Goal: Information Seeking & Learning: Learn about a topic

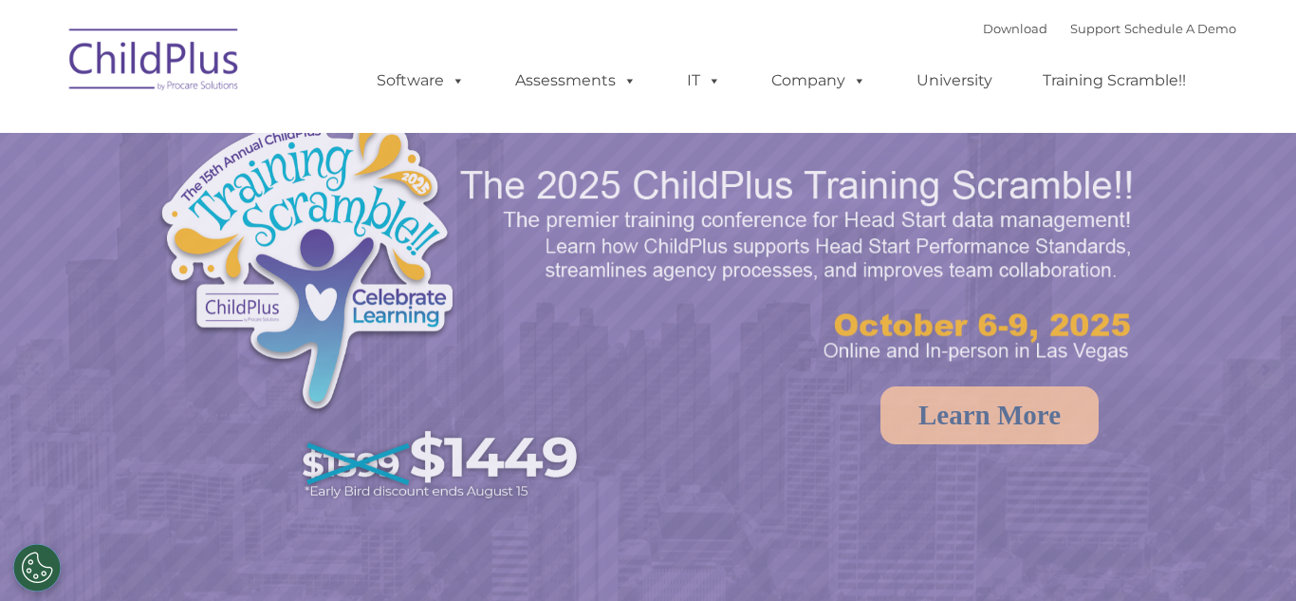
select select "MEDIUM"
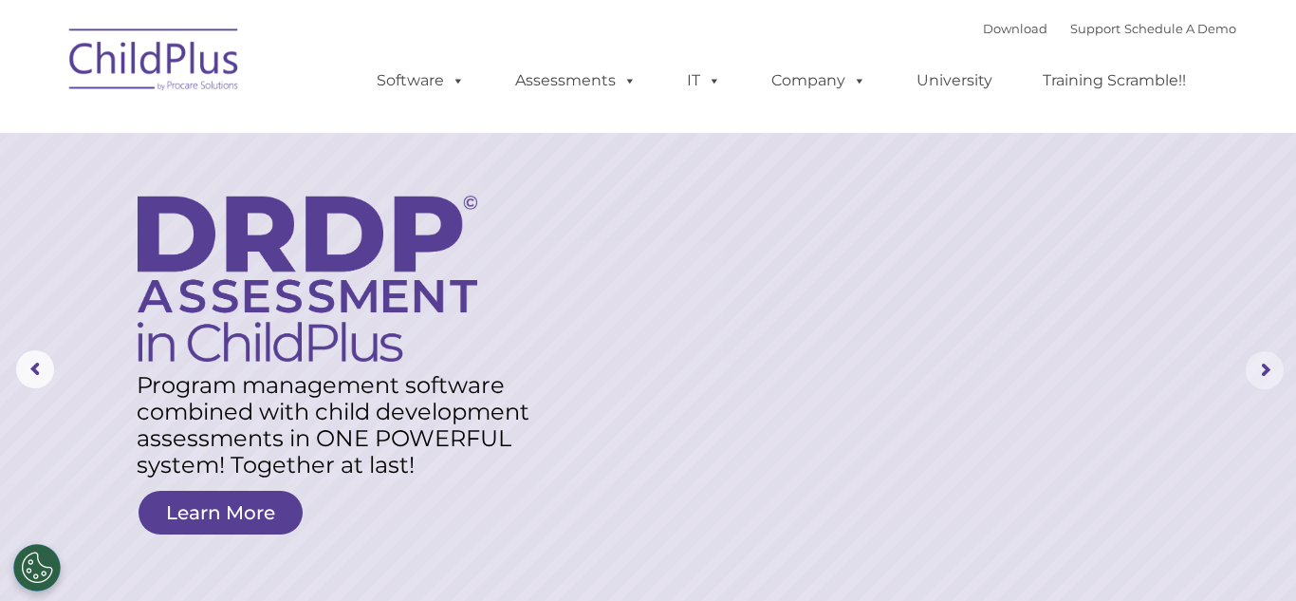
click at [1265, 370] on rs-arrow at bounding box center [1265, 370] width 38 height 38
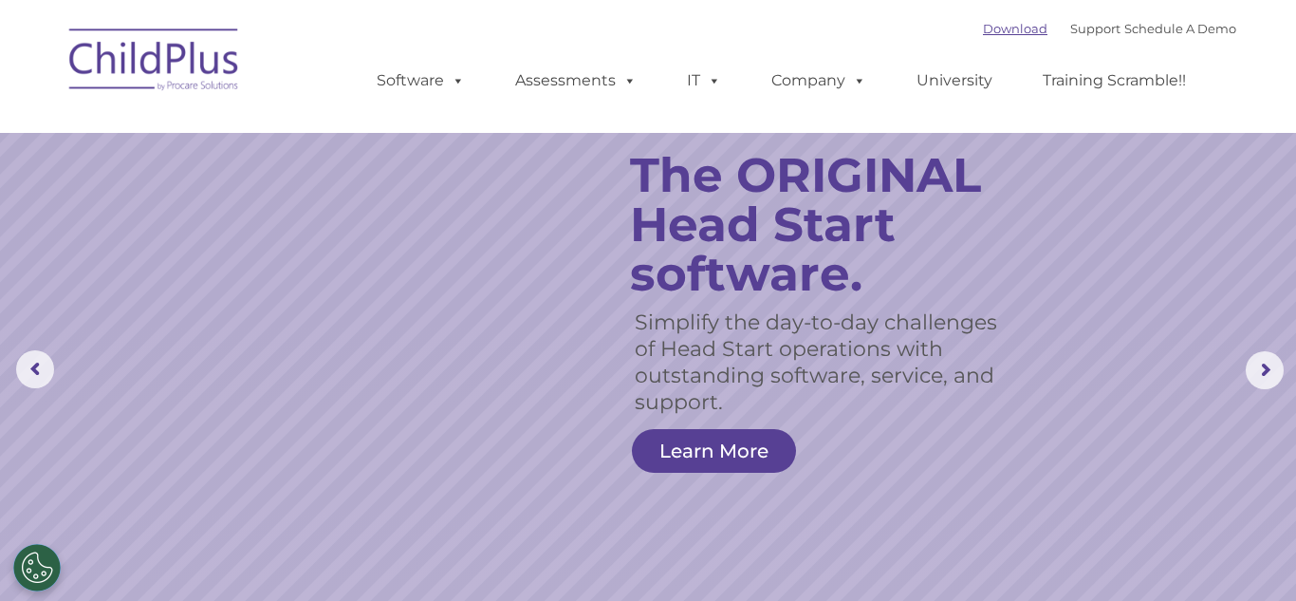
click at [983, 28] on link "Download" at bounding box center [1015, 28] width 65 height 15
click at [1127, 218] on rs-slide "Simplify the day-to-day challenges of Head Start operations with outstanding so…" at bounding box center [648, 370] width 1296 height 740
click at [1071, 246] on rs-slide "Simplify the day-to-day challenges of Head Start operations with outstanding so…" at bounding box center [648, 370] width 1296 height 740
click at [724, 451] on link "Learn More" at bounding box center [714, 451] width 164 height 44
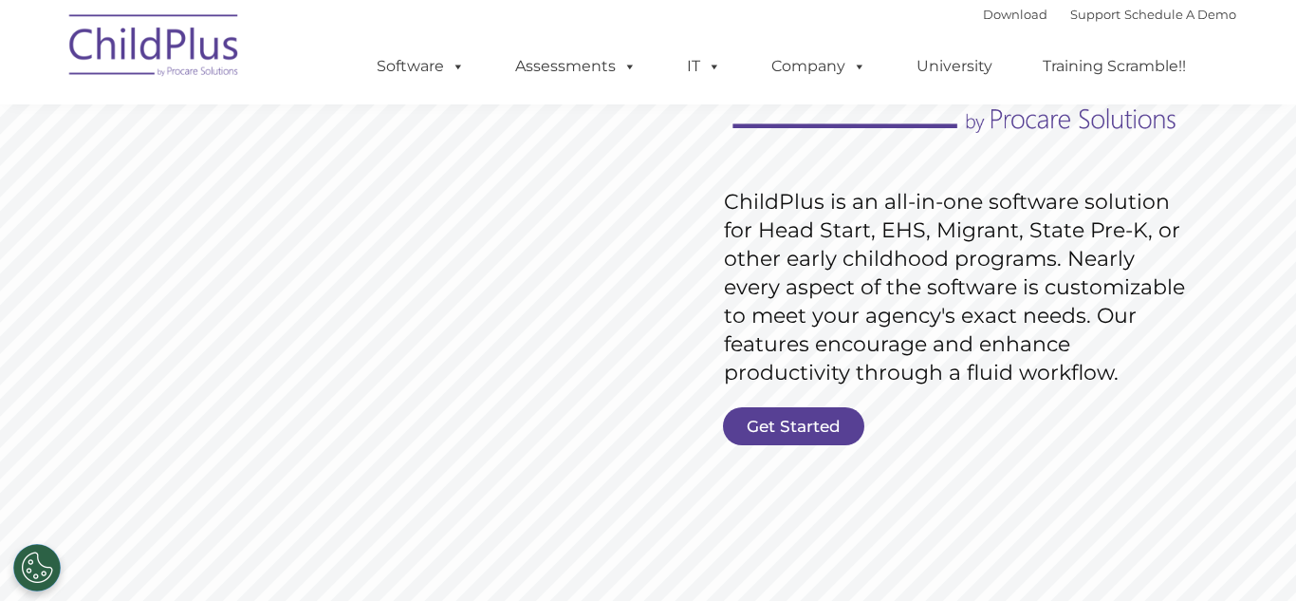
scroll to position [231, 0]
click at [798, 428] on link "Get Started" at bounding box center [793, 427] width 141 height 38
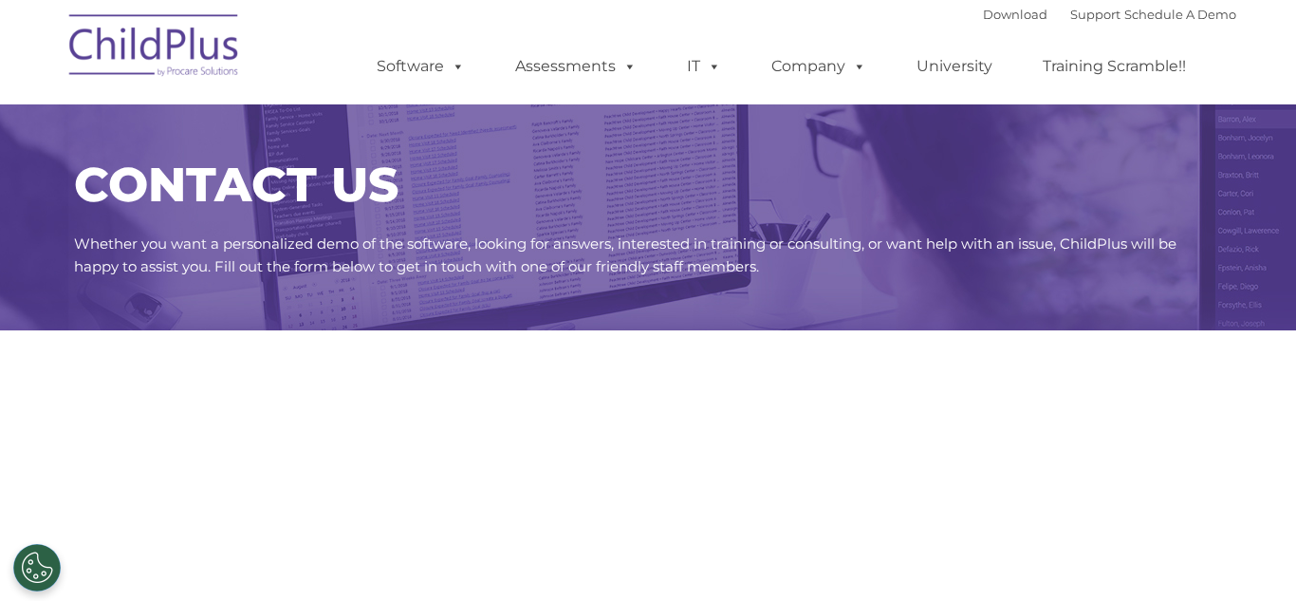
select select "MEDIUM"
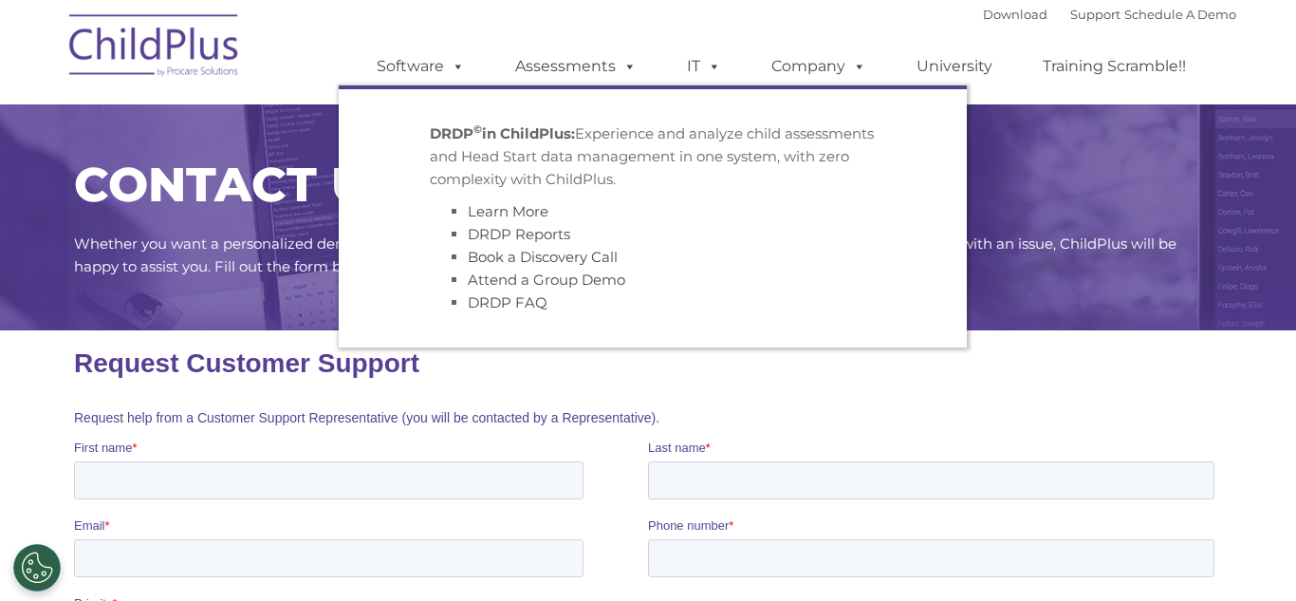
click at [488, 90] on ul "DRDP © in ChildPlus: Experience and analyze child assessments and Head Start da…" at bounding box center [653, 216] width 628 height 262
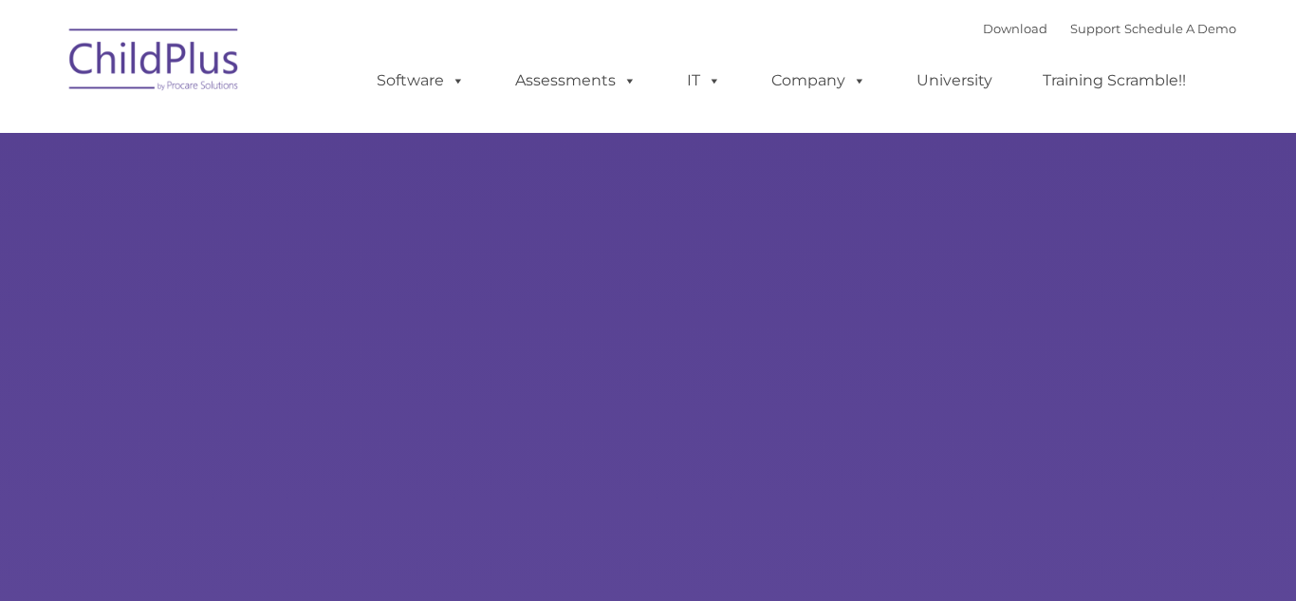
type input ""
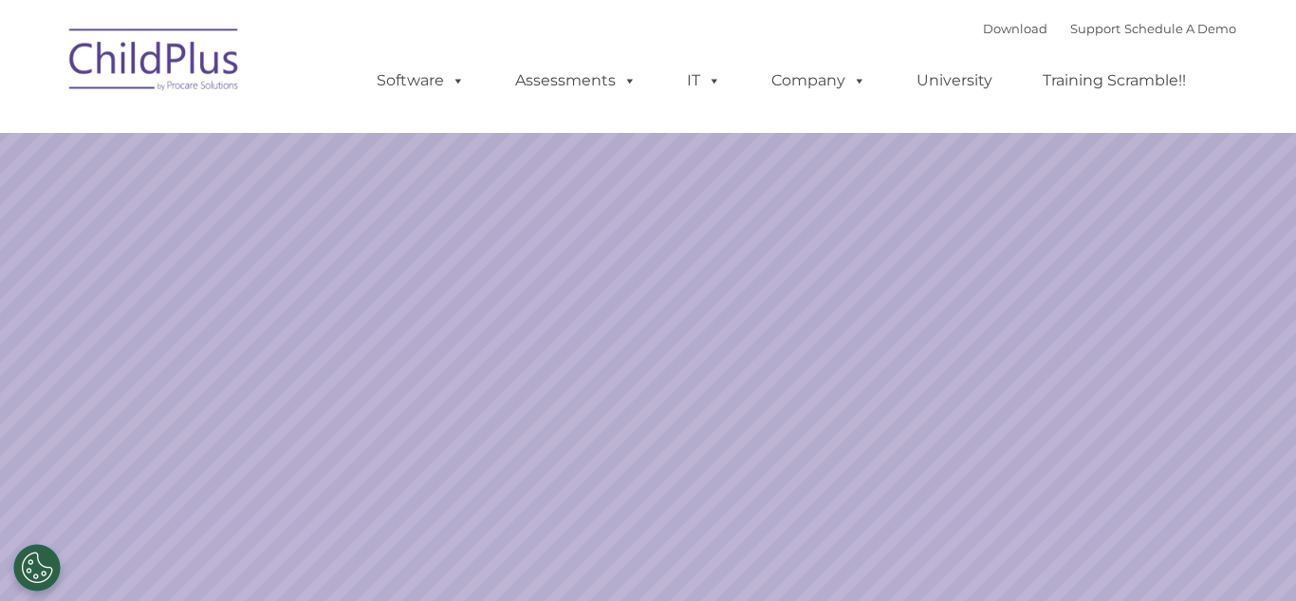
select select "MEDIUM"
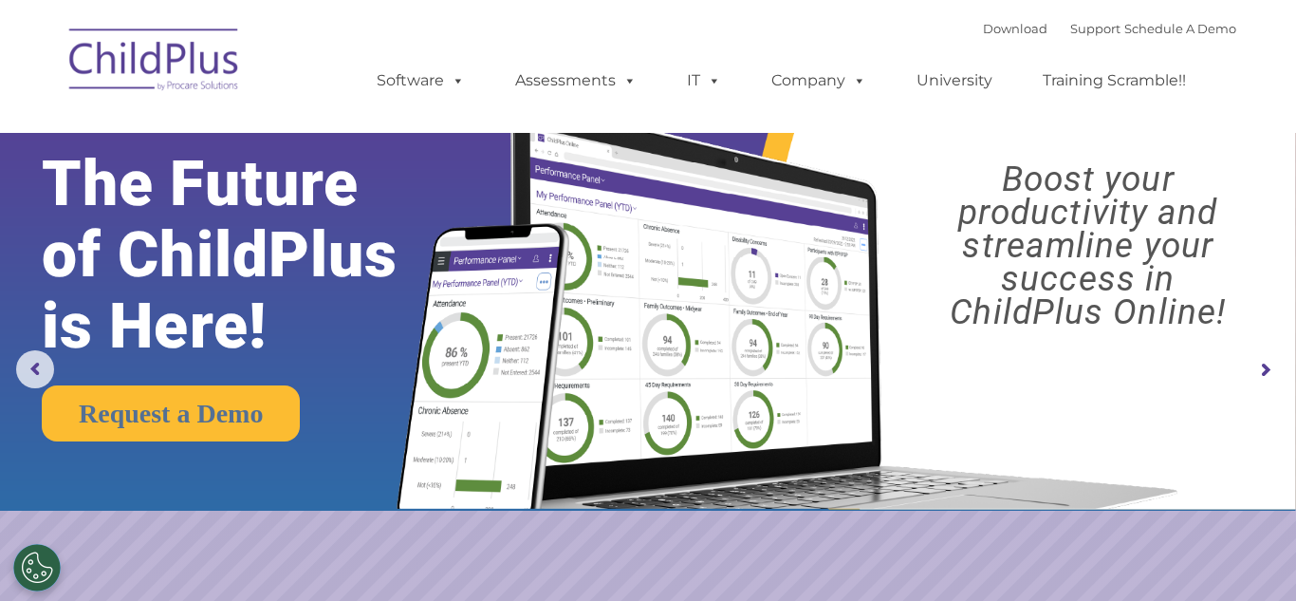
click at [1270, 376] on rs-arrow at bounding box center [1265, 370] width 38 height 38
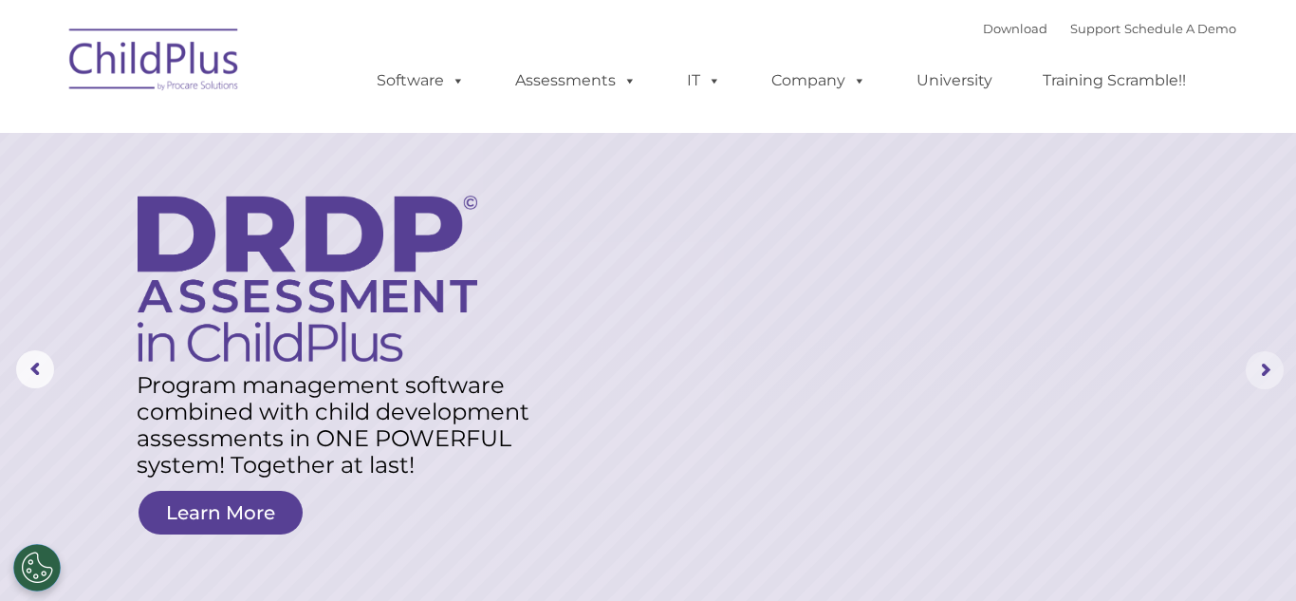
click at [1265, 373] on rs-arrow at bounding box center [1265, 370] width 38 height 38
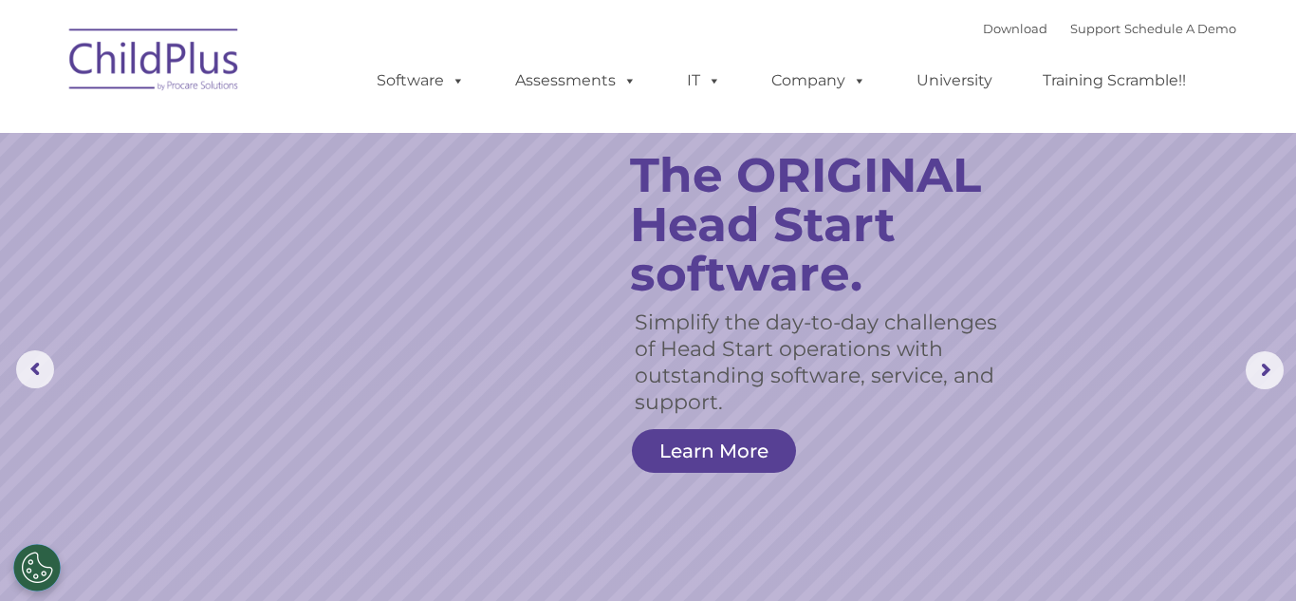
click at [1060, 562] on rs-slide "Simplify the day-to-day challenges of Head Start operations with outstanding so…" at bounding box center [648, 370] width 1296 height 740
click at [1265, 373] on rs-arrow at bounding box center [1265, 370] width 38 height 38
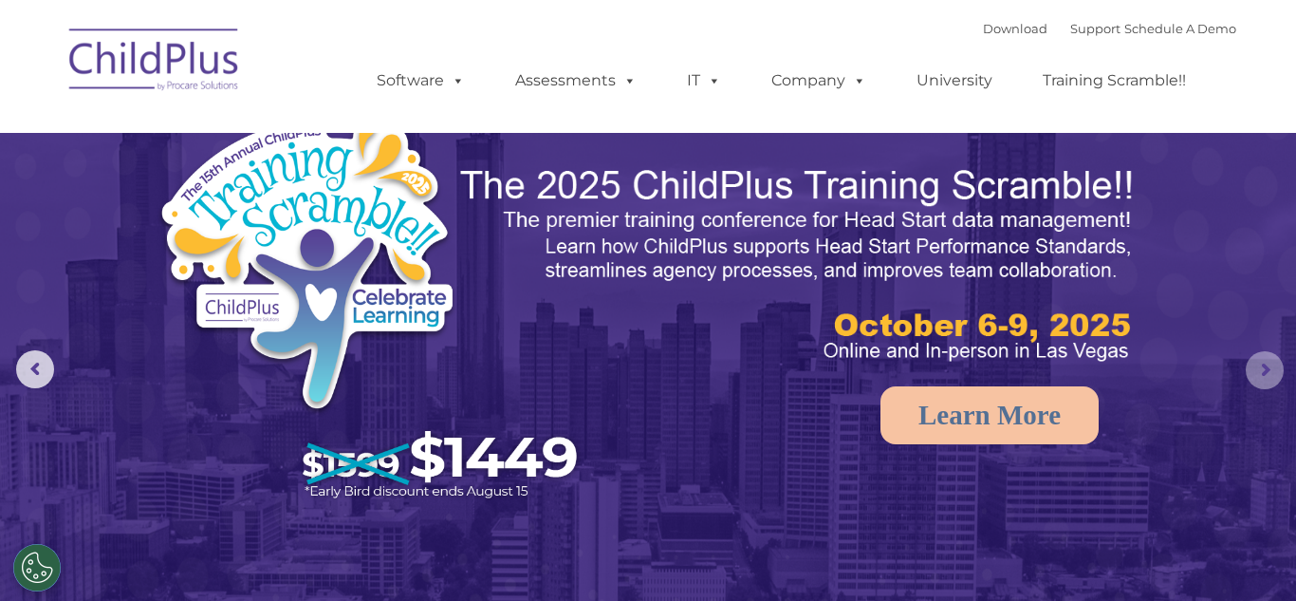
click at [1265, 373] on rs-arrow at bounding box center [1265, 370] width 38 height 38
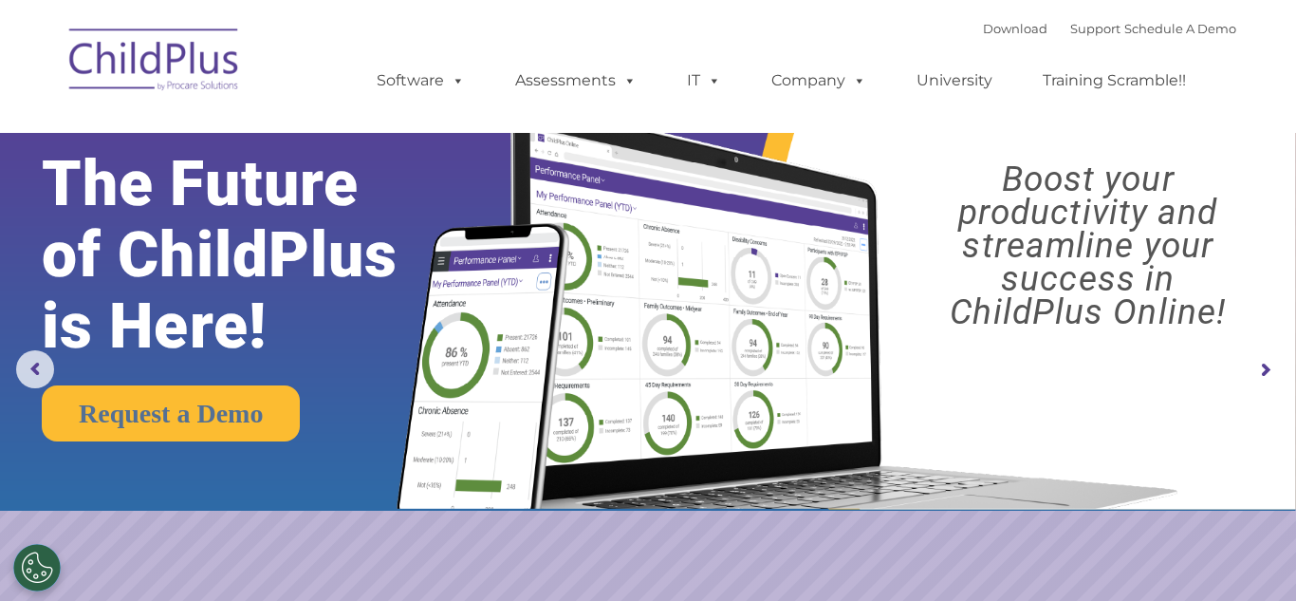
click at [1265, 373] on rs-arrow at bounding box center [1265, 370] width 38 height 38
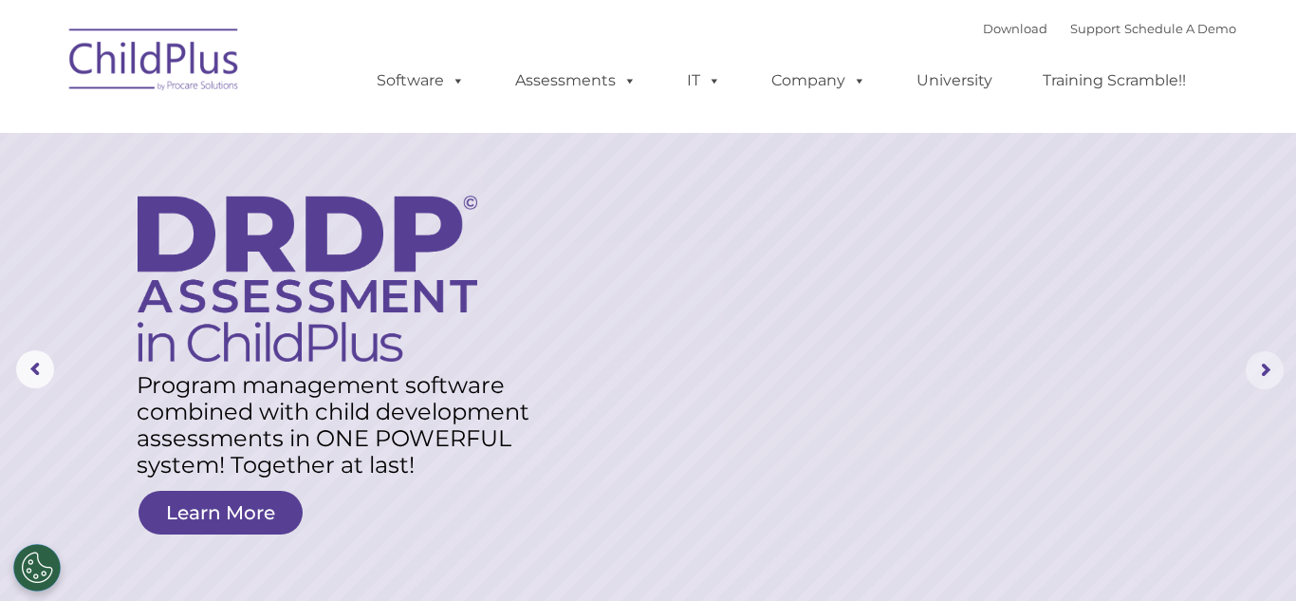
click at [1265, 373] on rs-arrow at bounding box center [1265, 370] width 38 height 38
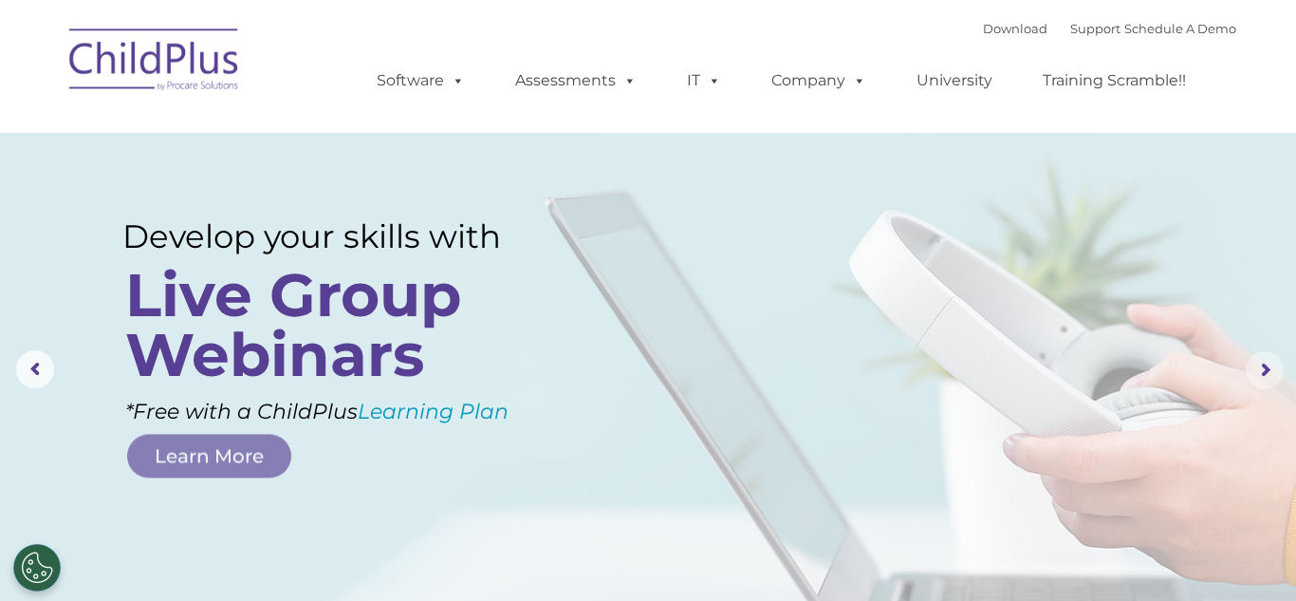
click at [1265, 373] on rs-arrow at bounding box center [1265, 370] width 38 height 38
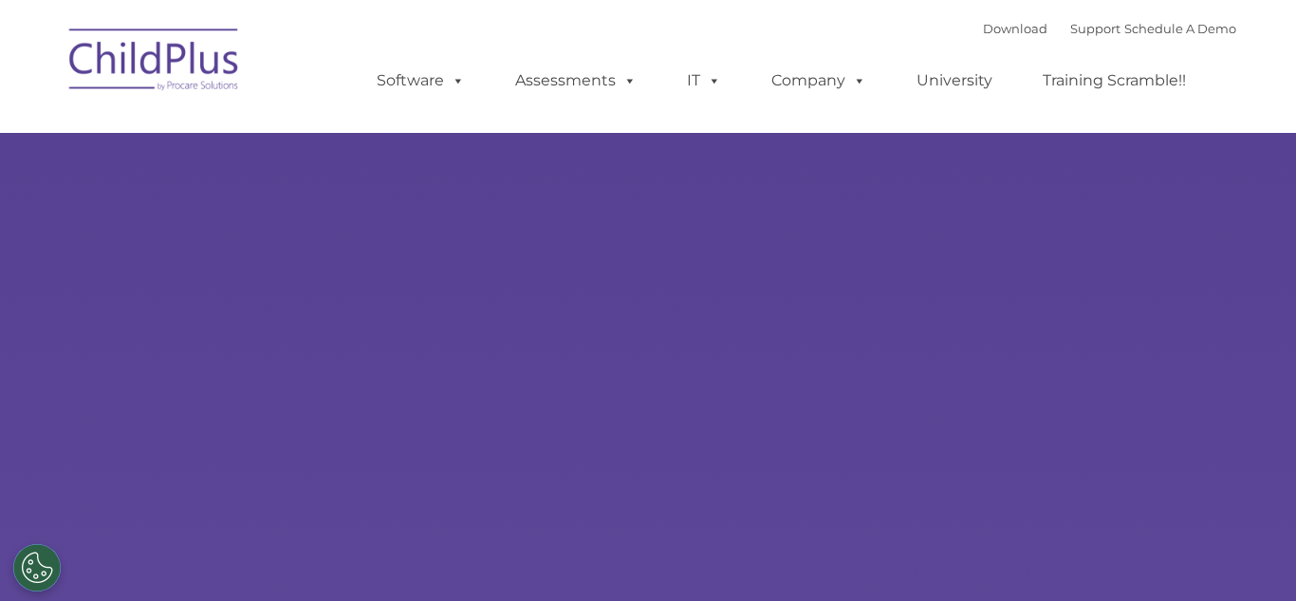
type input ""
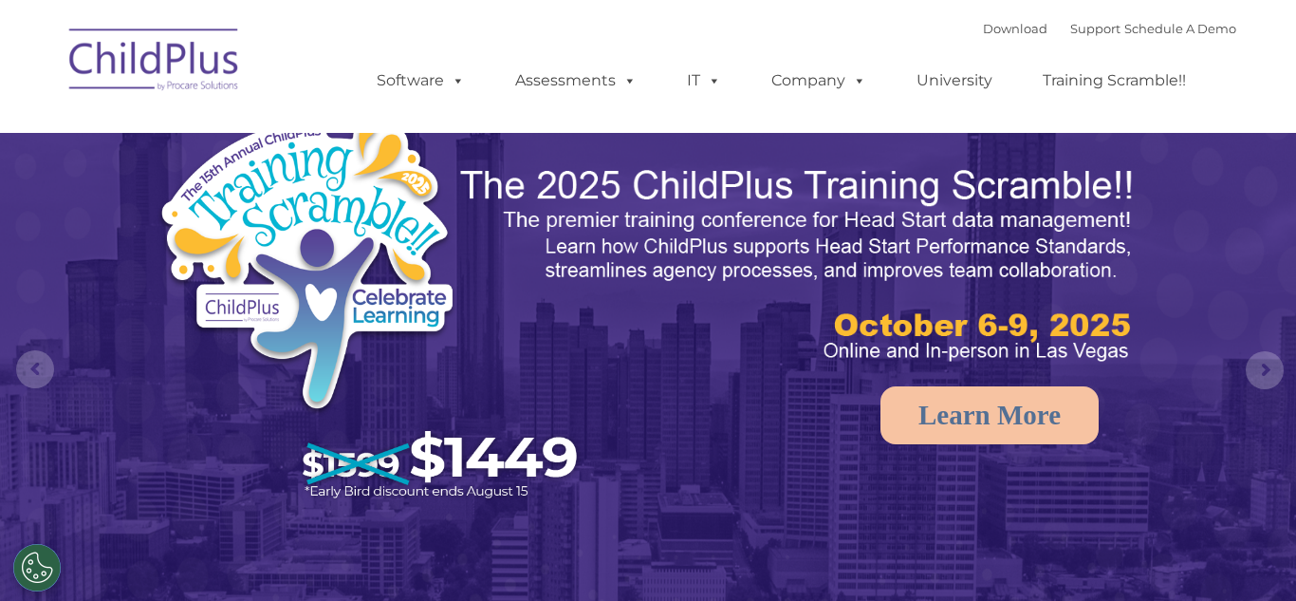
select select "MEDIUM"
click at [39, 372] on rs-arrow at bounding box center [35, 369] width 38 height 38
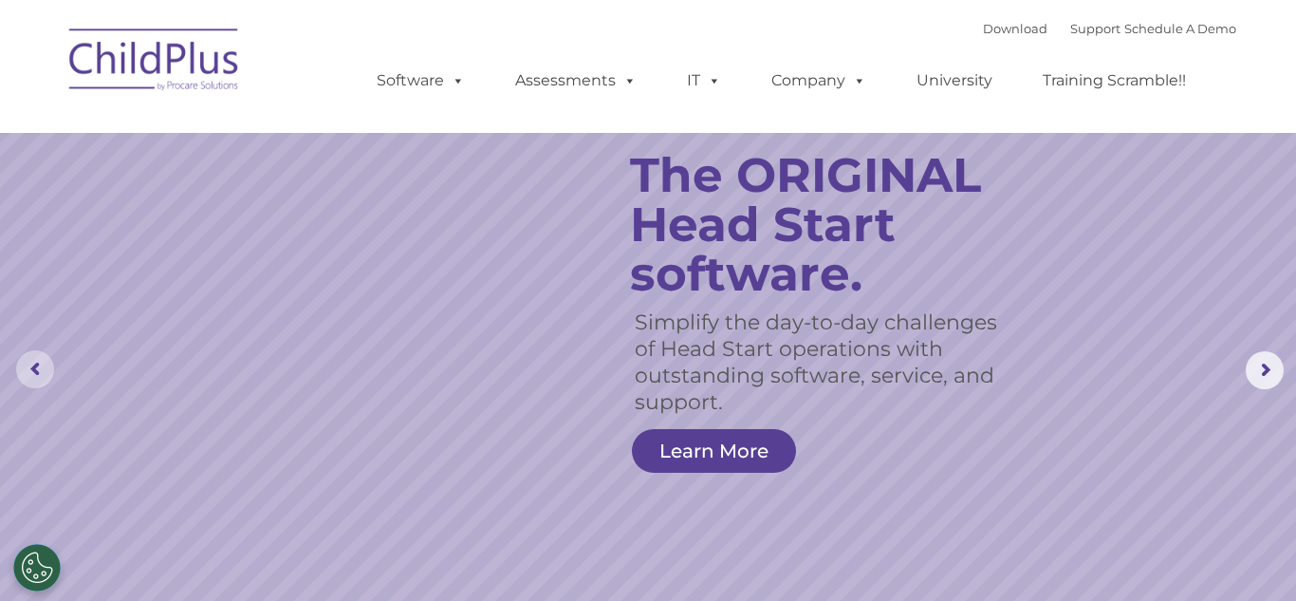
click at [37, 374] on rs-arrow at bounding box center [35, 369] width 38 height 38
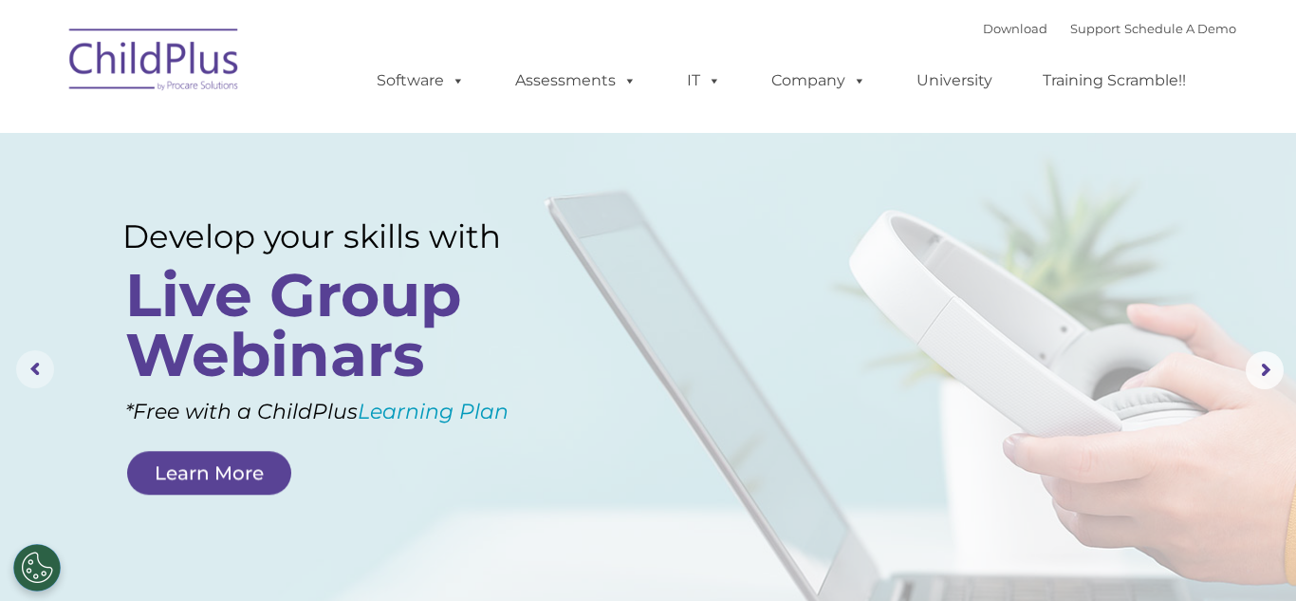
click at [37, 374] on rs-arrow at bounding box center [35, 369] width 38 height 38
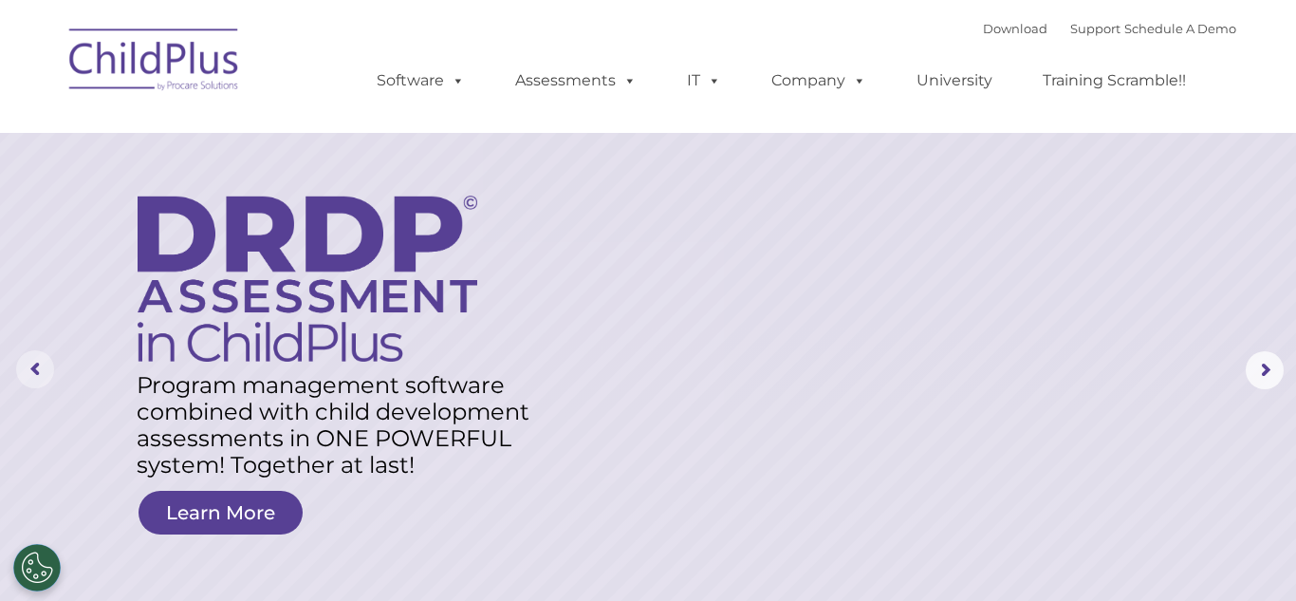
click at [37, 374] on rs-arrow at bounding box center [35, 369] width 38 height 38
click at [38, 373] on rs-arrow at bounding box center [35, 369] width 38 height 38
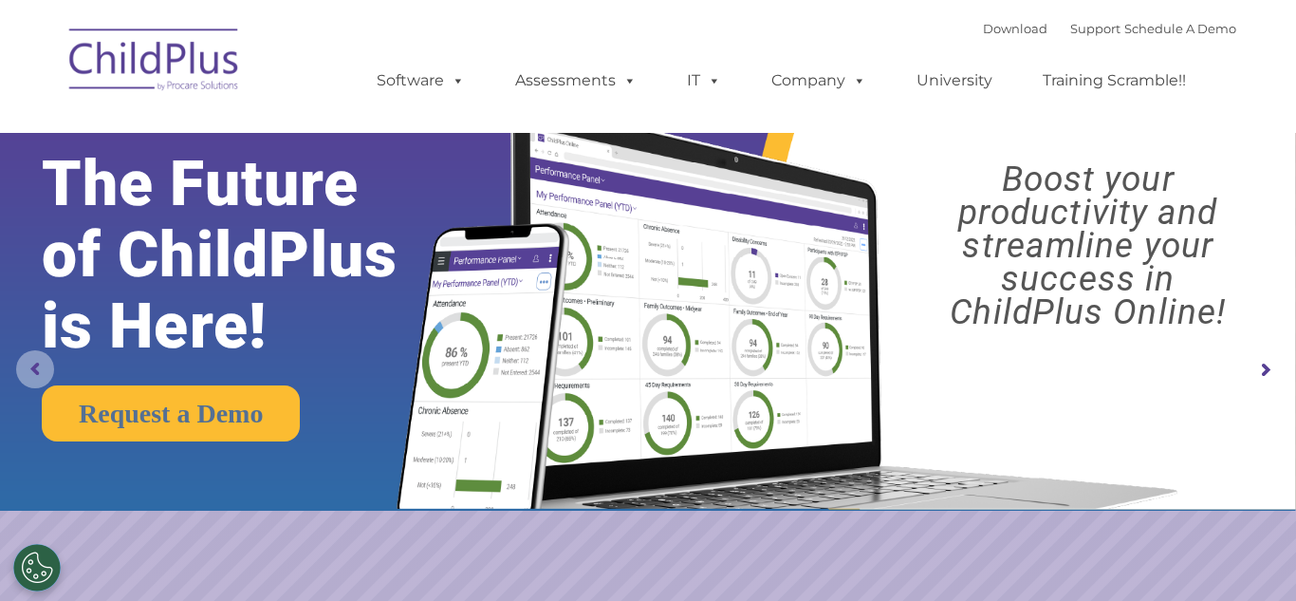
click at [40, 373] on rs-arrow at bounding box center [35, 369] width 38 height 38
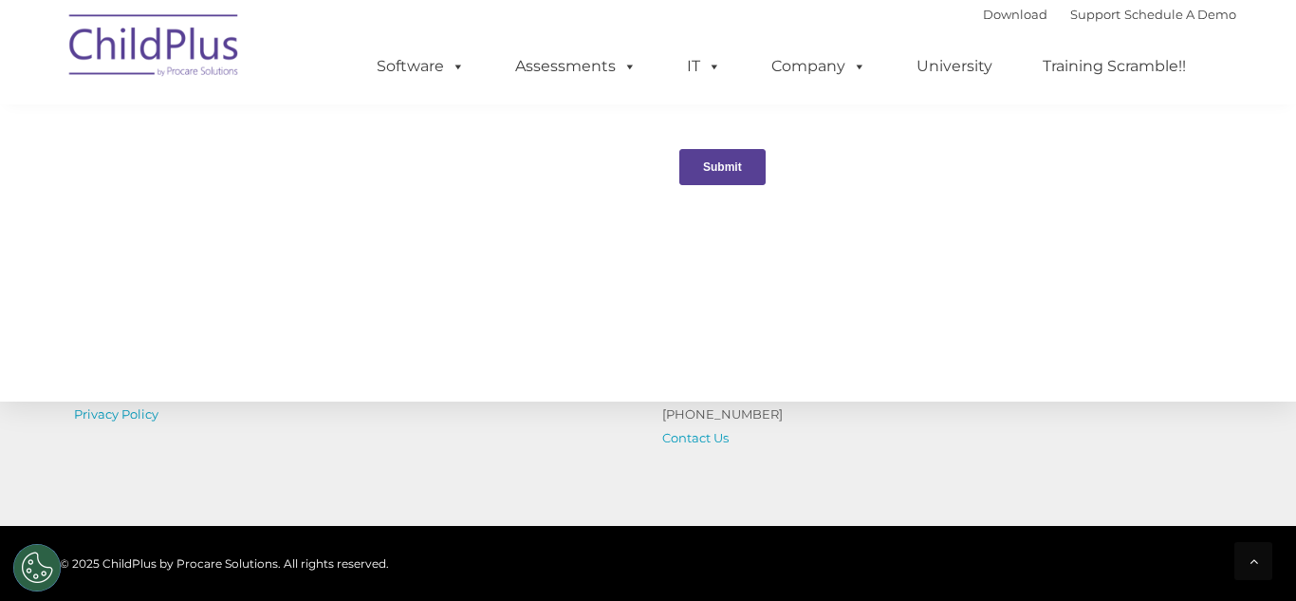
scroll to position [2254, 0]
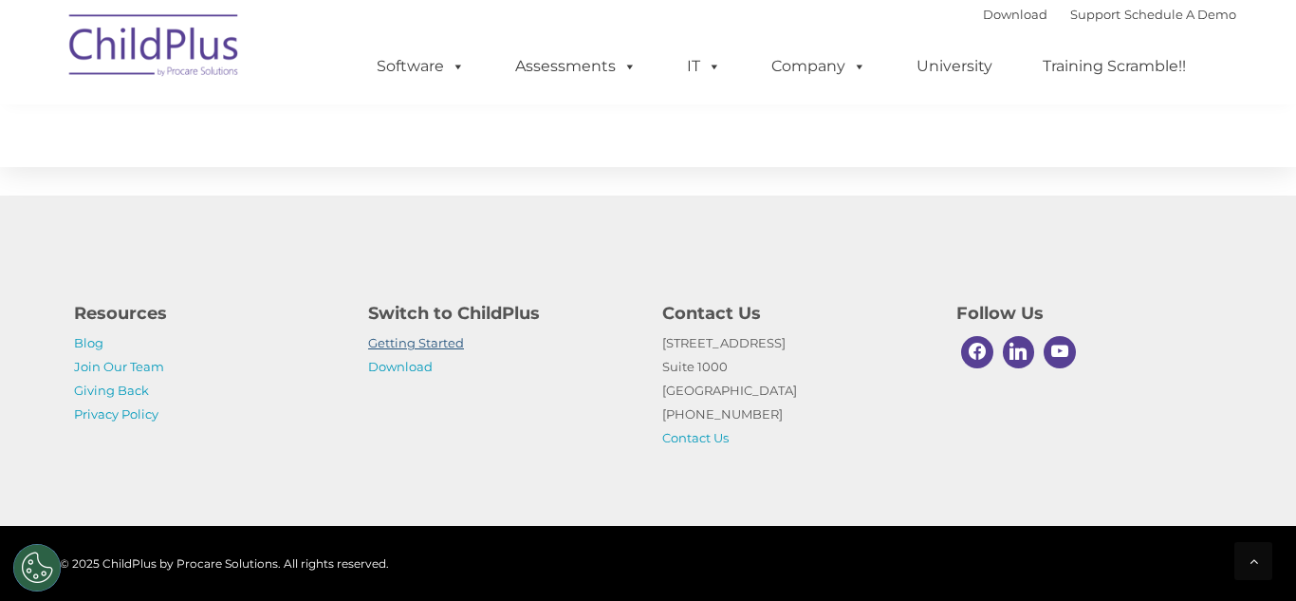
click at [424, 343] on link "Getting Started" at bounding box center [416, 342] width 96 height 15
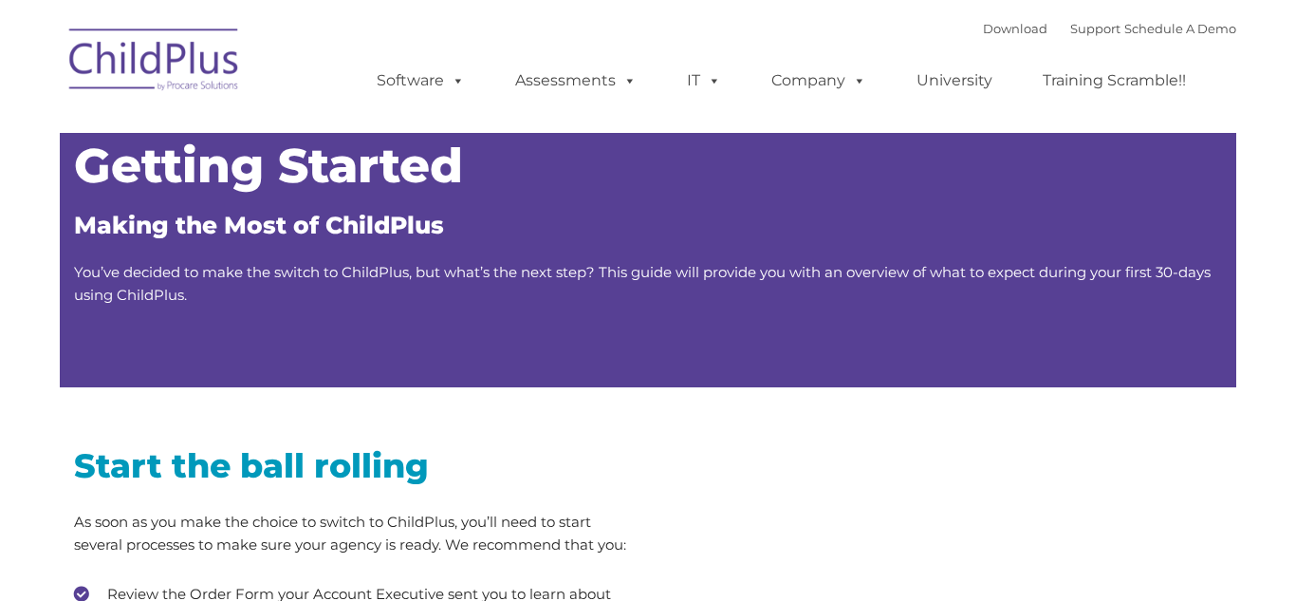
type input ""
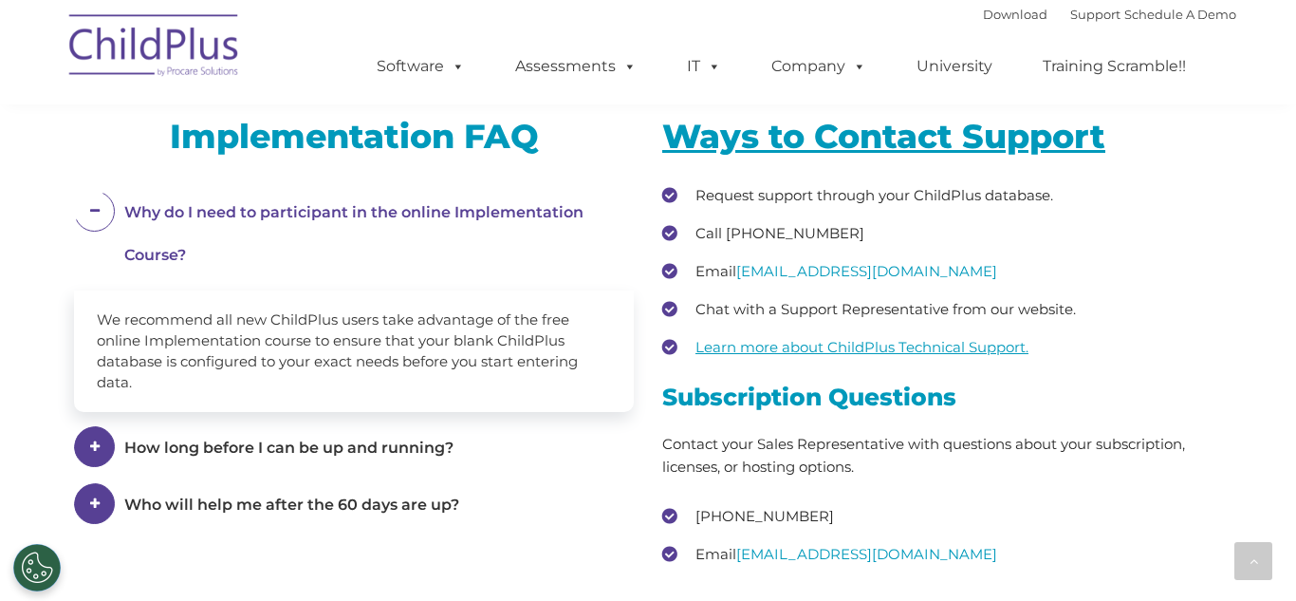
scroll to position [2546, 0]
